Goal: Task Accomplishment & Management: Use online tool/utility

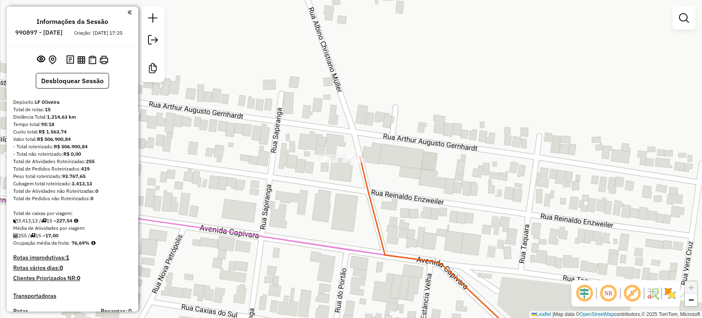
scroll to position [341, 0]
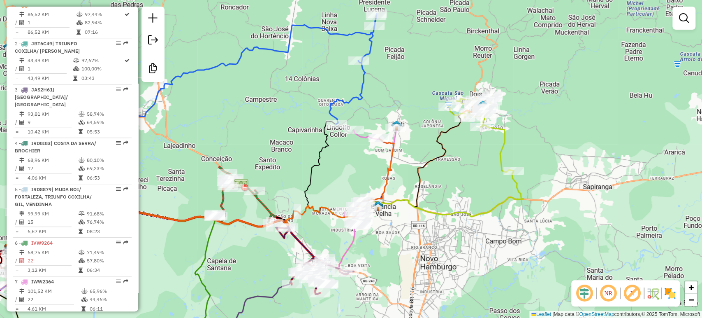
drag, startPoint x: 308, startPoint y: 163, endPoint x: 358, endPoint y: 179, distance: 53.1
click at [358, 179] on div "Janela de atendimento Grade de atendimento Capacidade Transportadoras Veículos …" at bounding box center [351, 159] width 702 height 318
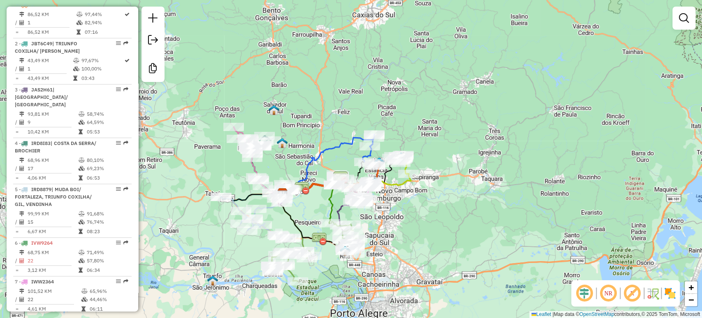
drag, startPoint x: 315, startPoint y: 176, endPoint x: 401, endPoint y: 177, distance: 86.0
click at [401, 177] on div "Rota 6 - Placa IVW9264 8465 - ALTAIR FLORES Janela de atendimento Grade de aten…" at bounding box center [351, 159] width 702 height 318
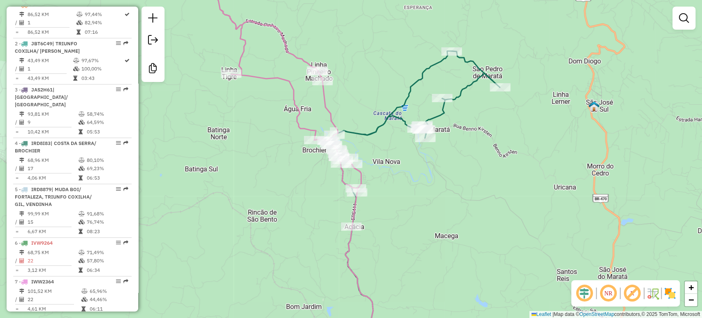
drag, startPoint x: 294, startPoint y: 125, endPoint x: 280, endPoint y: 139, distance: 20.1
click at [280, 139] on div "Rota 6 - Placa IVW9264 25099 - MERC CLERIA Rota 6 - Placa IVW9264 22188 - BAR D…" at bounding box center [351, 159] width 702 height 318
select select "*********"
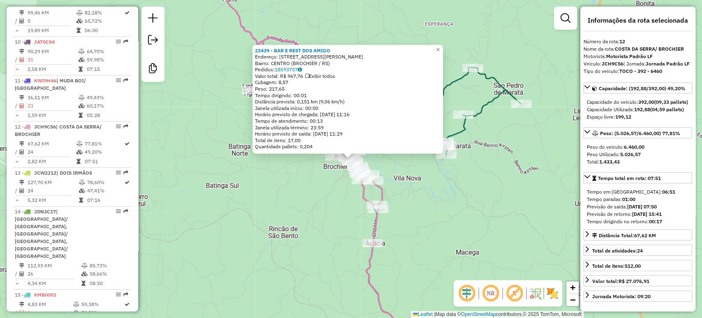
scroll to position [697, 0]
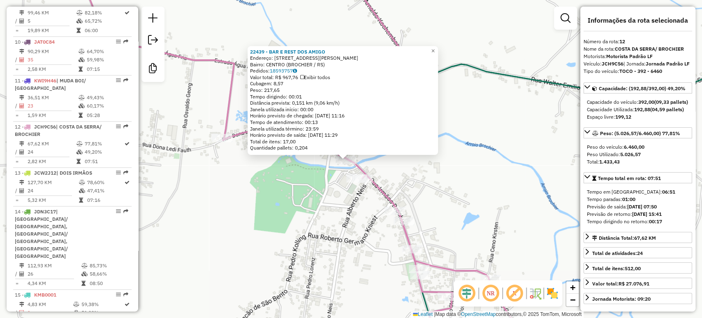
click at [340, 170] on div "22439 - BAR E REST DOS AMIGO Endereço: R IRMAOS BROCHIER 26 Bairro: CENTRO (BRO…" at bounding box center [351, 159] width 702 height 318
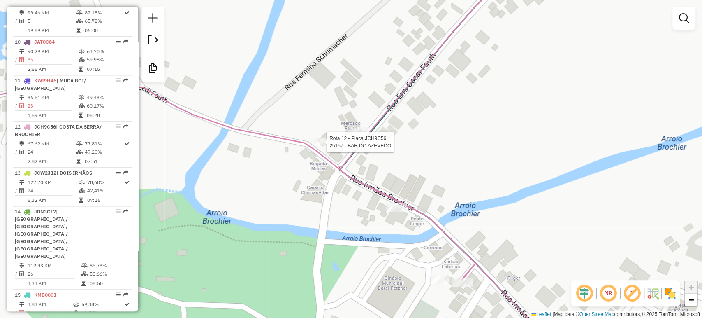
select select "*********"
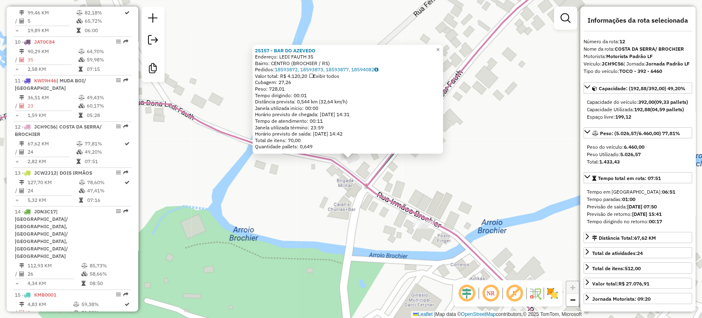
click at [302, 203] on div "25157 - BAR DO AZEVEDO Endereço: LEDI FAUTH 35 Bairro: CENTRO (BROCHIER / RS) P…" at bounding box center [351, 159] width 702 height 318
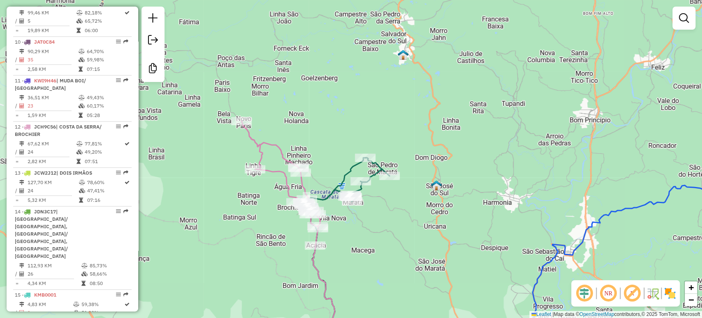
drag, startPoint x: 336, startPoint y: 249, endPoint x: 347, endPoint y: 197, distance: 53.4
click at [346, 200] on div "Rota 12 - Placa JCH9C56 24482 - AUTO POSTO RETA GRAN Janela de atendimento Grad…" at bounding box center [351, 159] width 702 height 318
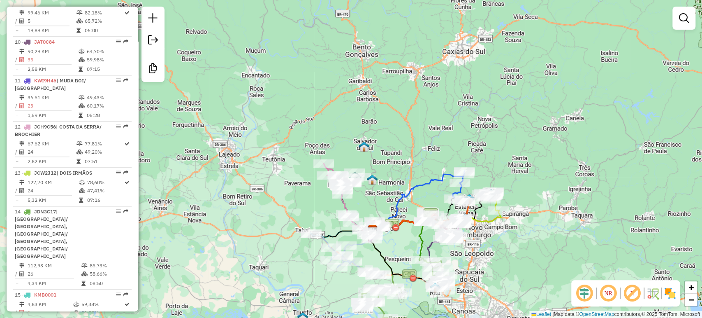
drag, startPoint x: 360, startPoint y: 199, endPoint x: 357, endPoint y: 192, distance: 8.5
click at [357, 192] on div "Rota 4 - Placa IRD8I83 23407 - KACTUS KAFECHARIA Janela de atendimento Grade de…" at bounding box center [351, 159] width 702 height 318
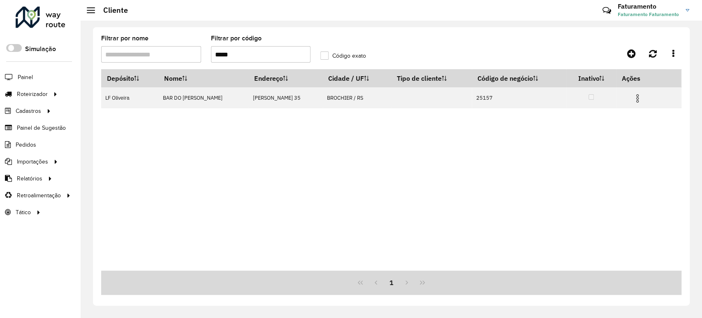
click at [263, 58] on input "*****" at bounding box center [261, 54] width 100 height 16
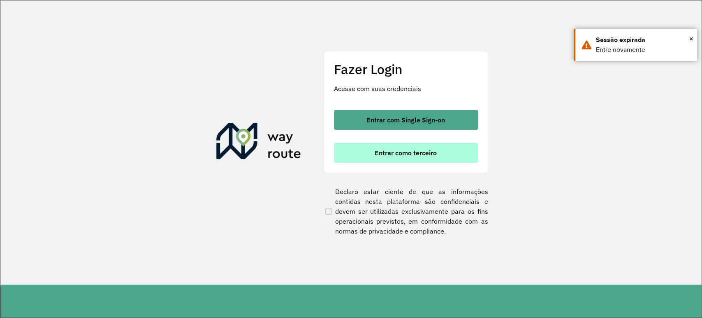
click at [398, 146] on button "Entrar como terceiro" at bounding box center [406, 153] width 144 height 20
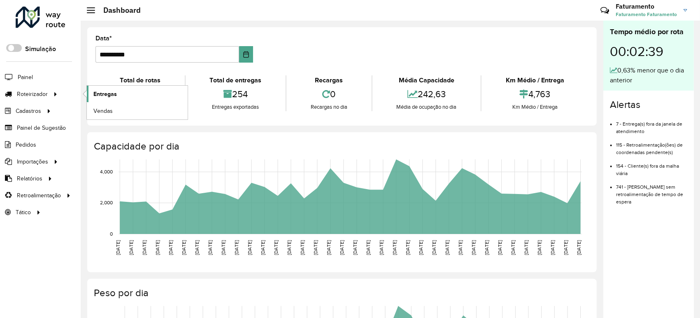
click at [93, 92] on span "Entregas" at bounding box center [104, 94] width 23 height 9
click at [99, 94] on span "Entregas" at bounding box center [104, 94] width 23 height 9
click at [112, 98] on span "Entregas" at bounding box center [104, 94] width 23 height 9
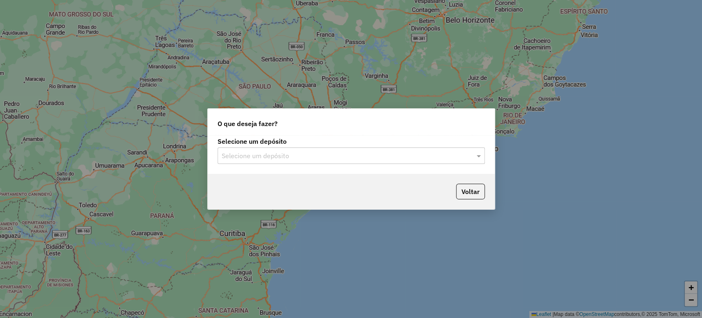
click at [243, 151] on input "text" at bounding box center [343, 156] width 243 height 10
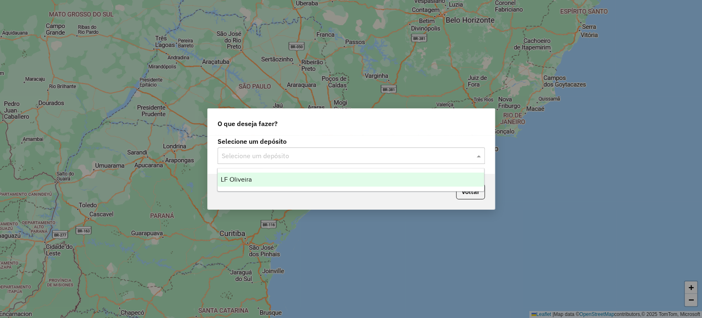
click at [253, 177] on div "LF Oliveira" at bounding box center [351, 179] width 267 height 14
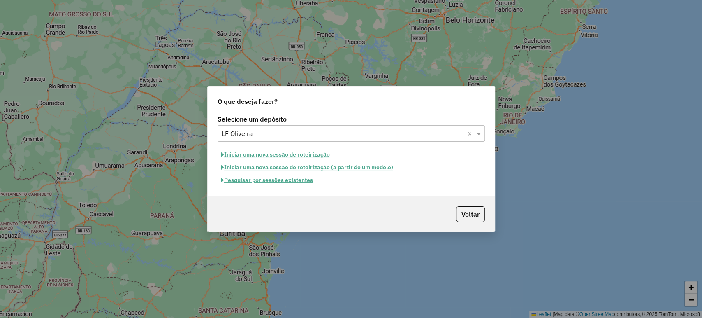
click at [255, 180] on button "Pesquisar por sessões existentes" at bounding box center [267, 180] width 99 height 13
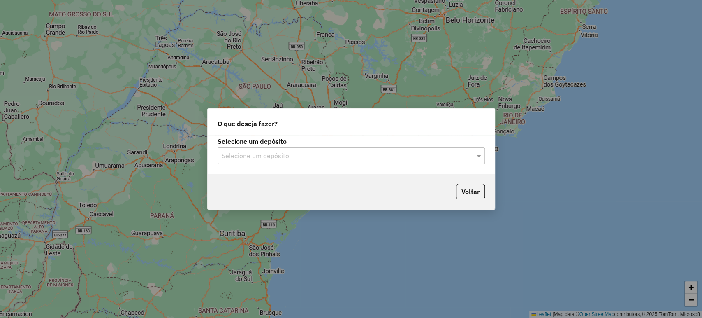
click at [351, 151] on input "text" at bounding box center [343, 156] width 243 height 10
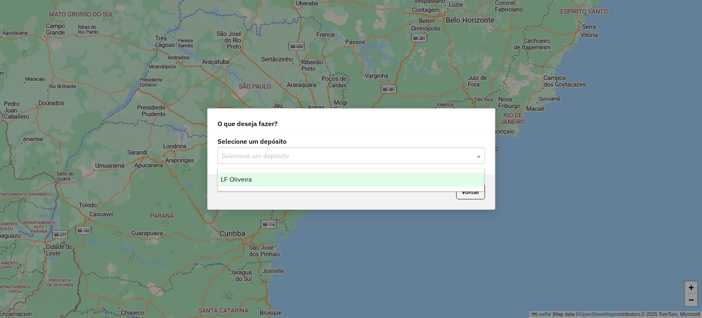
click at [341, 179] on div "LF Oliveira" at bounding box center [351, 179] width 267 height 14
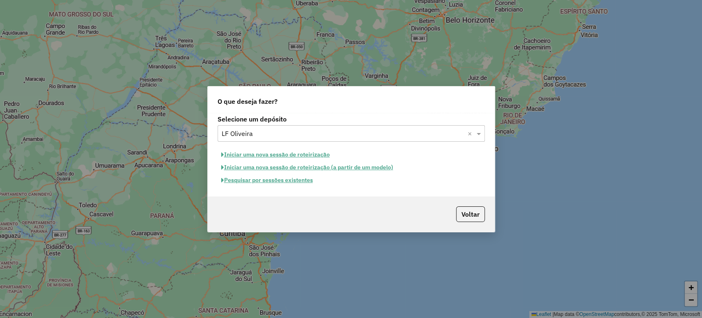
click at [290, 180] on button "Pesquisar por sessões existentes" at bounding box center [267, 180] width 99 height 13
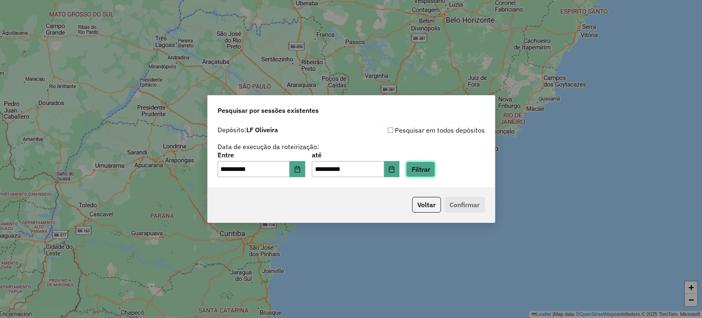
click at [426, 174] on button "Filtrar" at bounding box center [420, 169] width 29 height 16
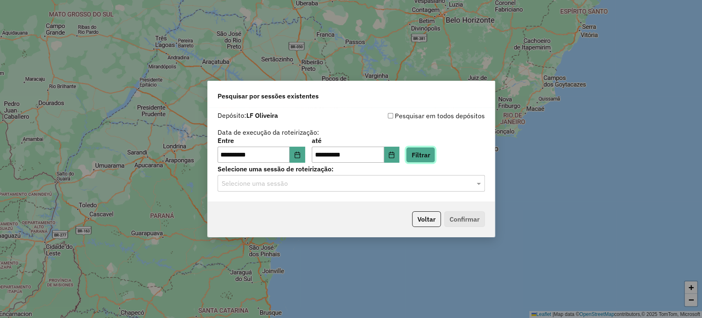
click at [421, 156] on button "Filtrar" at bounding box center [420, 155] width 29 height 16
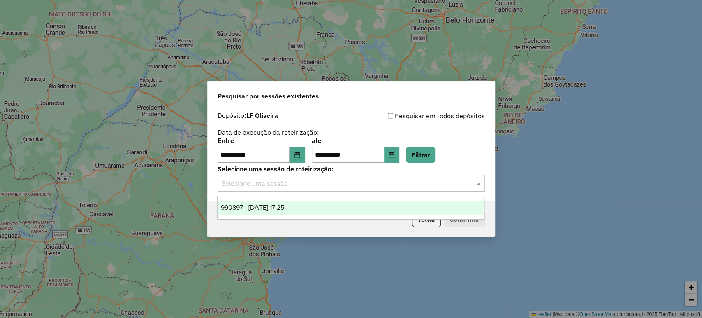
click at [421, 186] on input "text" at bounding box center [343, 183] width 243 height 10
click at [418, 208] on div "990897 - 19/08/2025 17:25" at bounding box center [351, 207] width 267 height 14
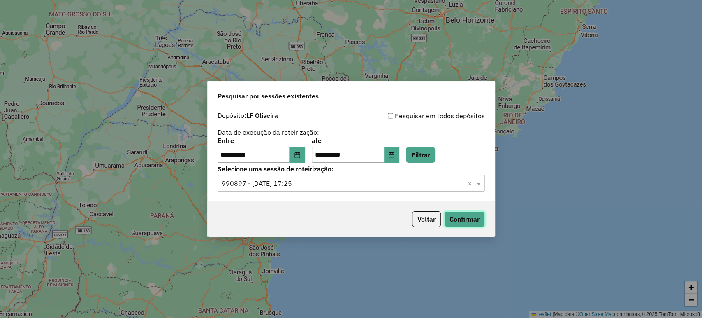
click at [457, 220] on button "Confirmar" at bounding box center [464, 219] width 41 height 16
